Goal: Subscribe to service/newsletter

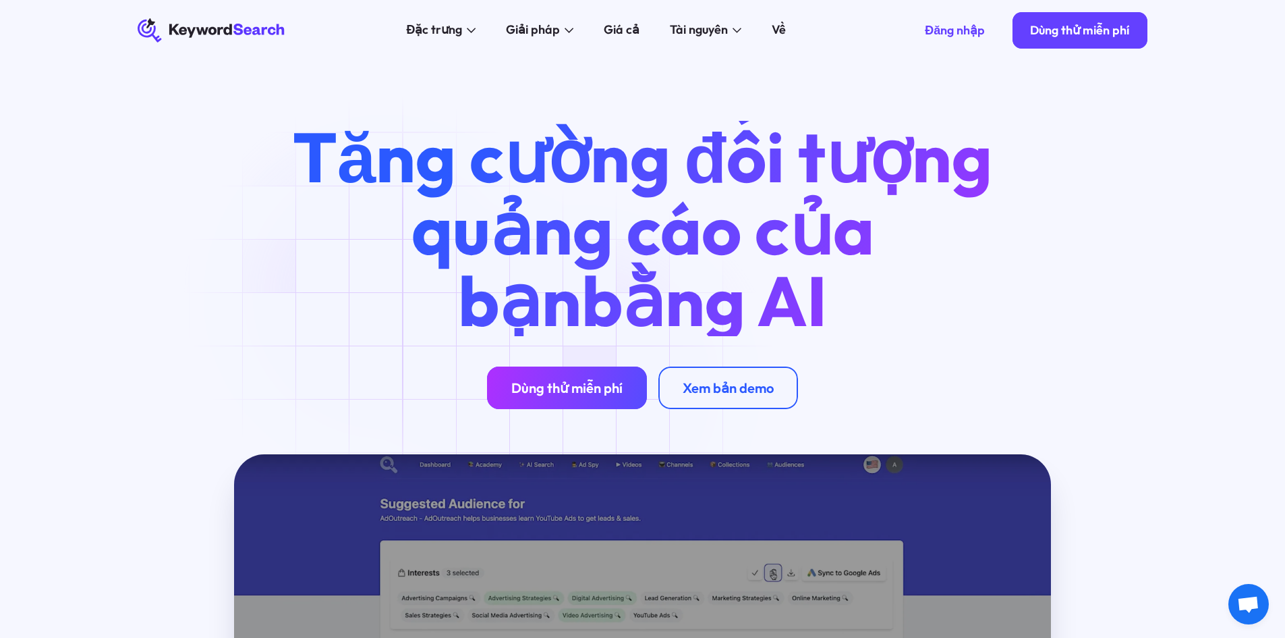
click at [583, 387] on font "Dùng thử miễn phí" at bounding box center [566, 387] width 111 height 17
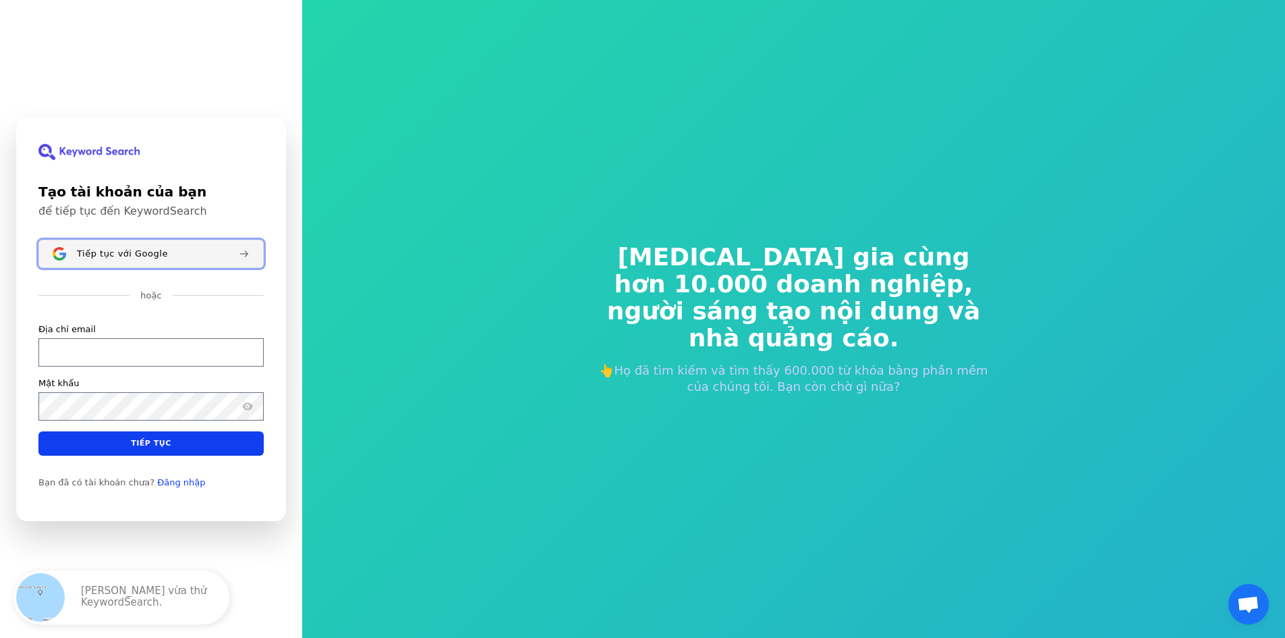
click at [144, 252] on font "Tiếp tục với Google" at bounding box center [122, 253] width 91 height 10
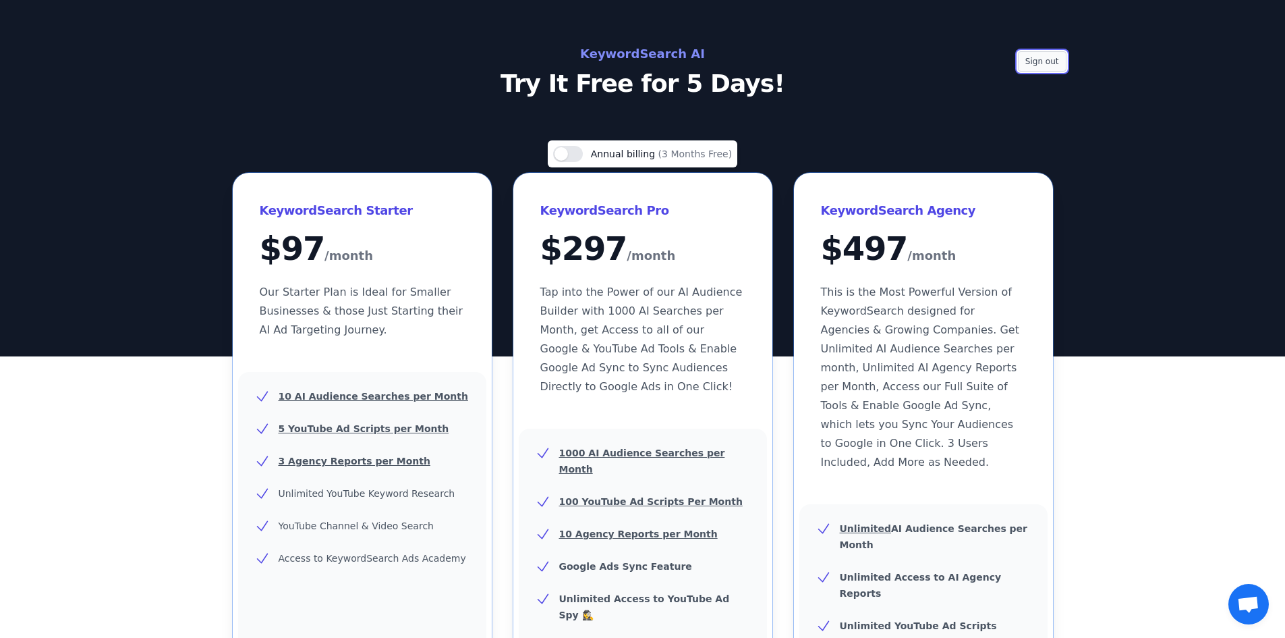
click at [1046, 58] on button "Sign out" at bounding box center [1042, 61] width 49 height 20
